Goal: Task Accomplishment & Management: Use online tool/utility

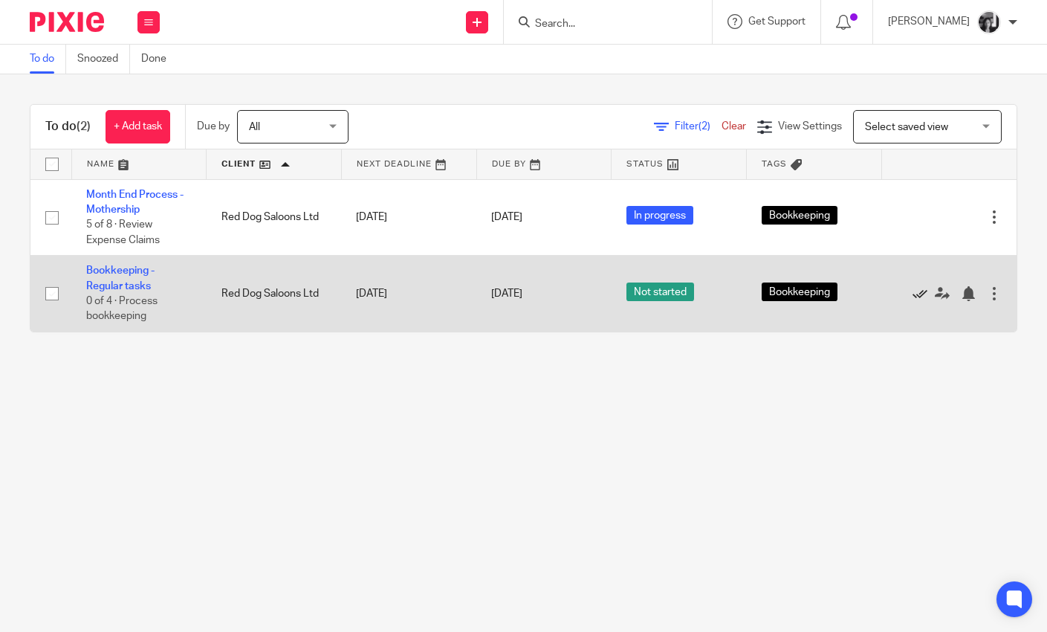
click at [913, 294] on icon at bounding box center [920, 293] width 15 height 15
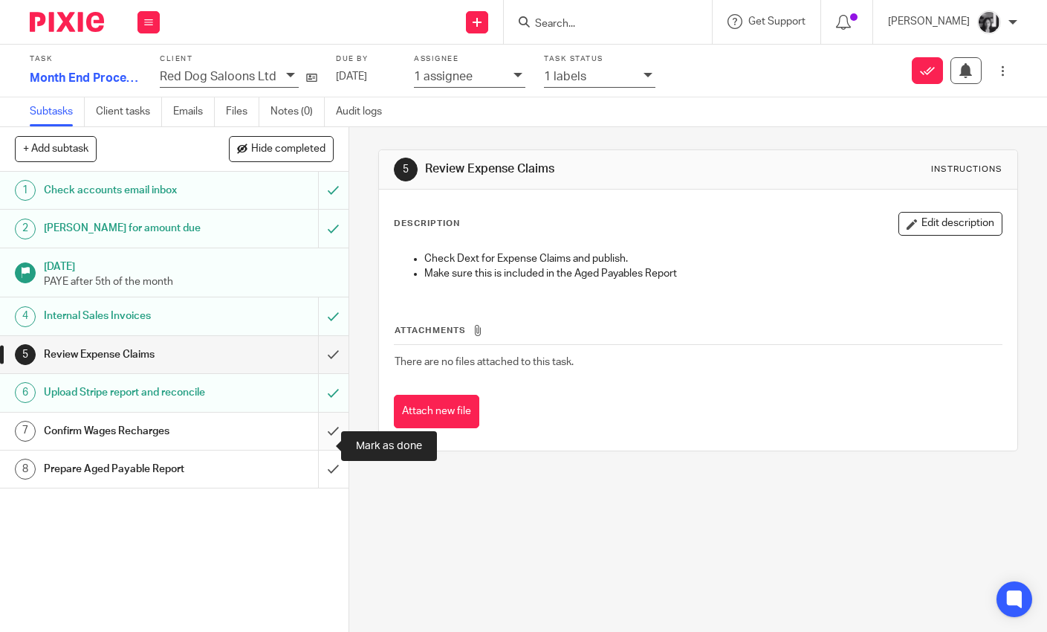
click at [322, 450] on input "submit" at bounding box center [174, 430] width 349 height 37
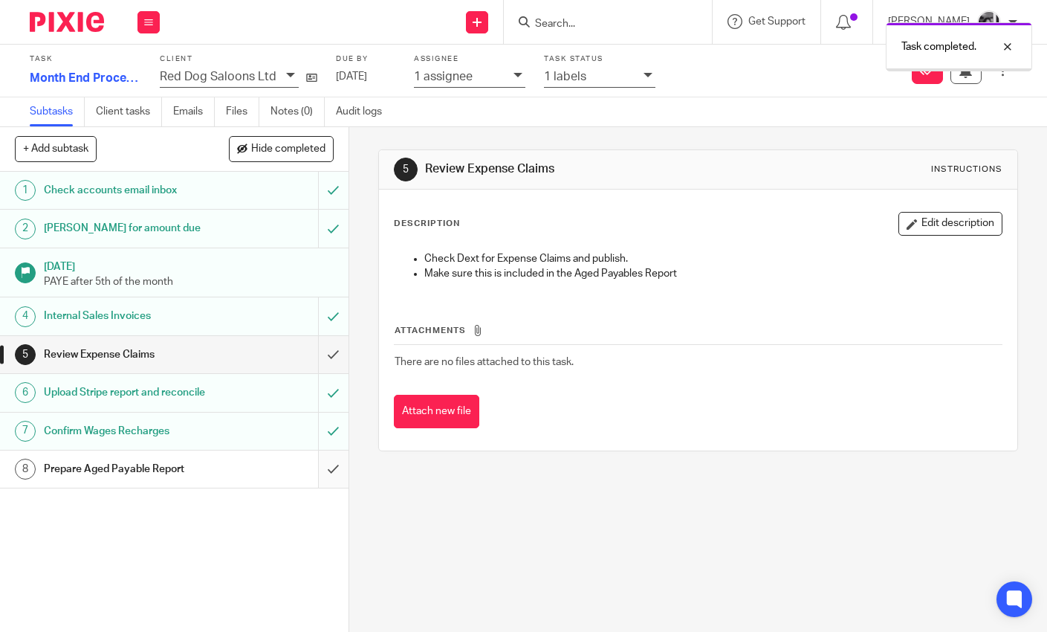
click at [323, 486] on input "submit" at bounding box center [174, 468] width 349 height 37
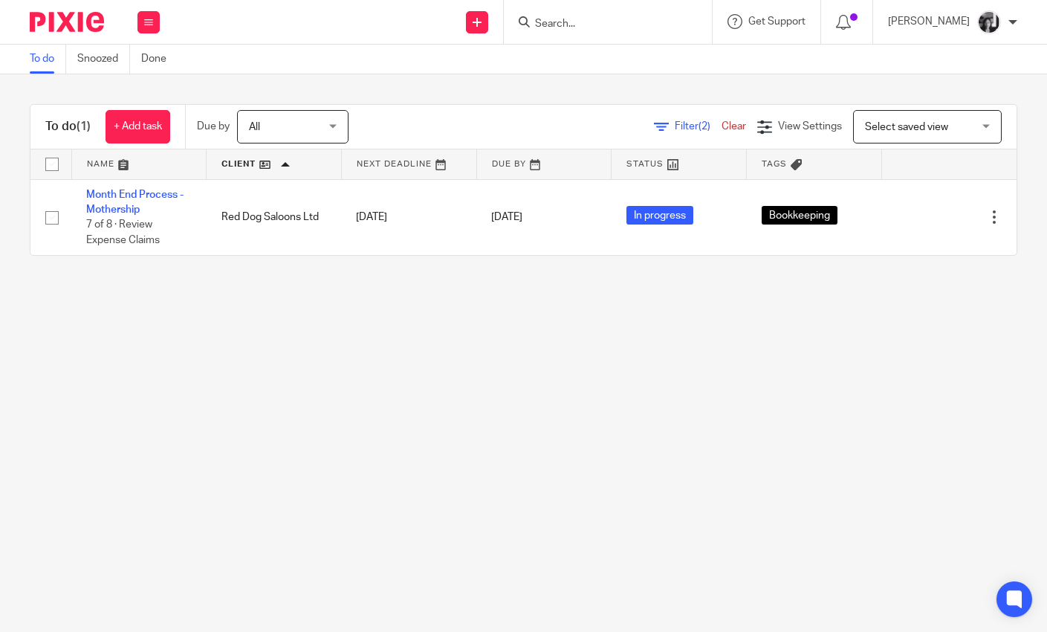
click at [699, 123] on span "(2)" at bounding box center [705, 126] width 12 height 10
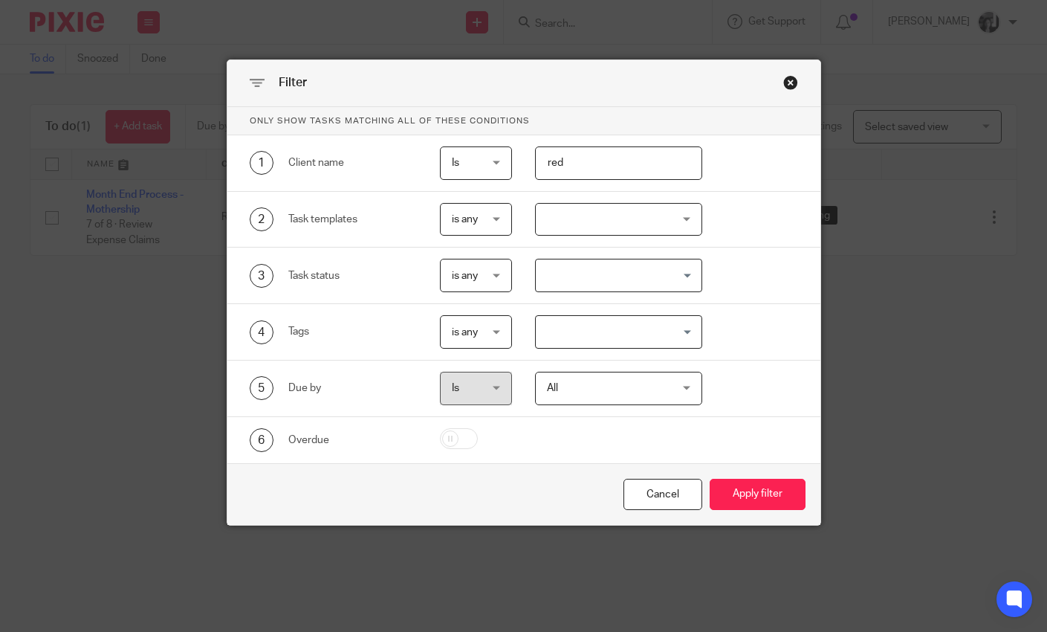
drag, startPoint x: 625, startPoint y: 167, endPoint x: 542, endPoint y: 156, distance: 84.0
click at [542, 156] on input "red" at bounding box center [618, 162] width 167 height 33
type input "mother"
click at [710, 479] on button "Apply filter" at bounding box center [758, 495] width 96 height 32
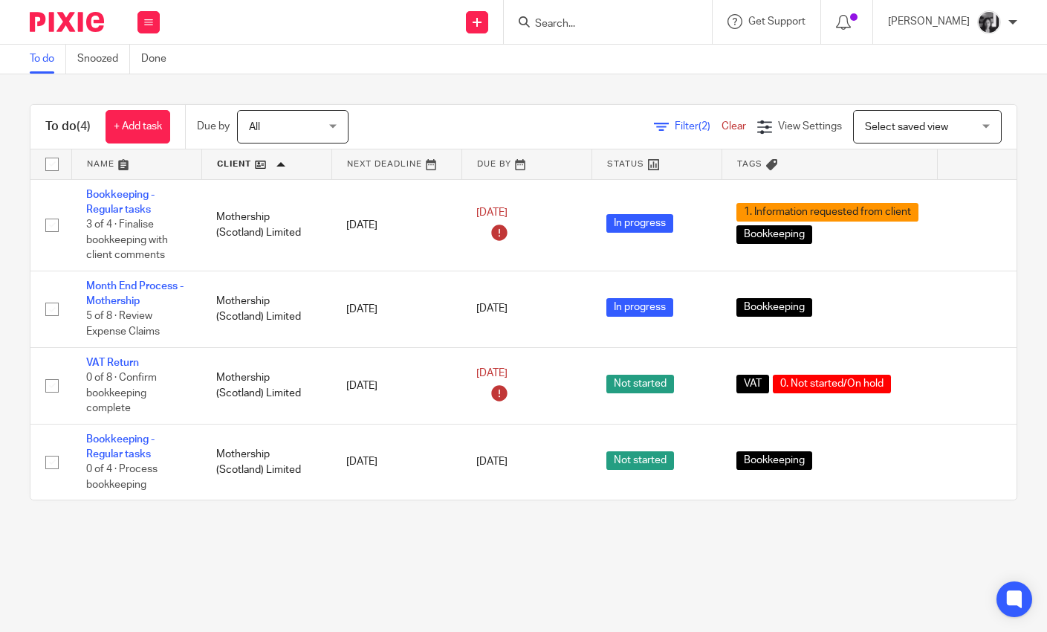
click at [710, 583] on main "To do Snoozed Done To do (4) + Add task Due by All All [DATE] [DATE] This week …" at bounding box center [523, 316] width 1047 height 632
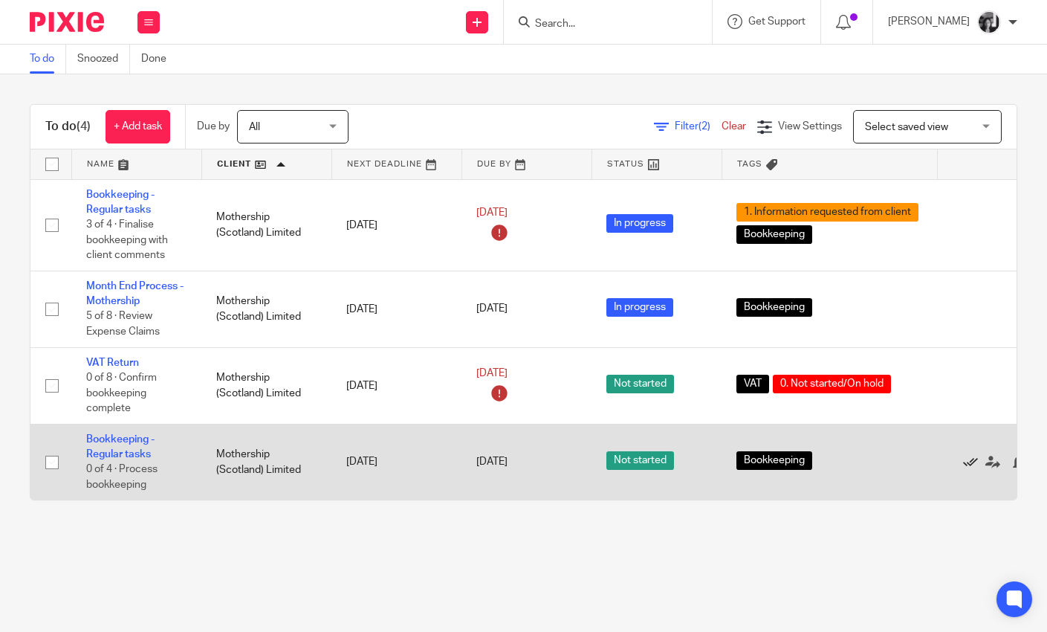
click at [968, 470] on icon at bounding box center [970, 462] width 15 height 15
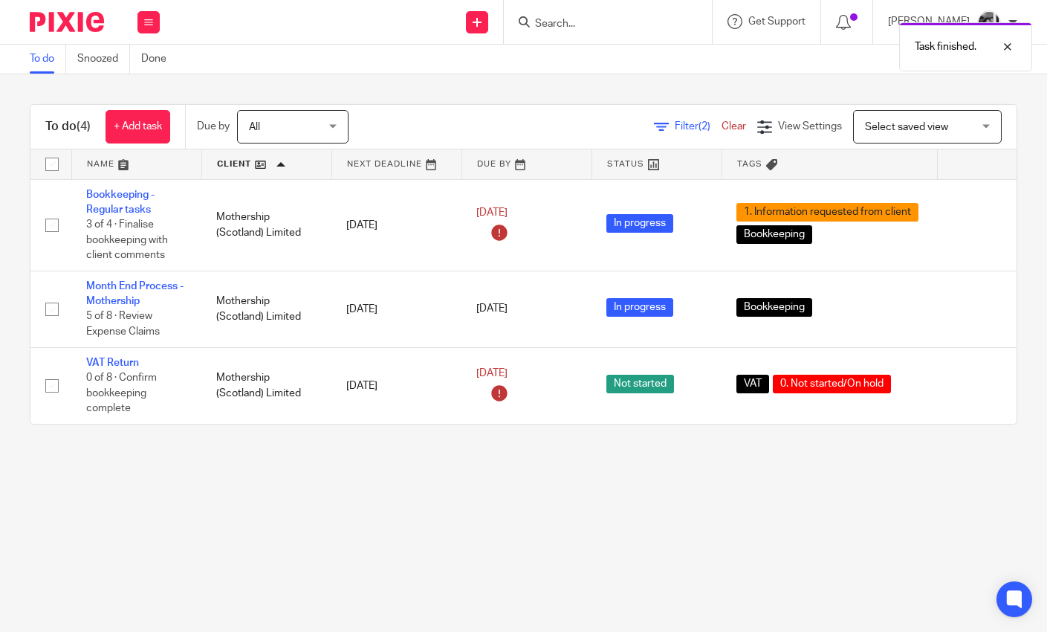
click at [795, 533] on main "To do Snoozed Done To do (4) + Add task Due by All All [DATE] [DATE] This week …" at bounding box center [523, 316] width 1047 height 632
